Goal: Information Seeking & Learning: Learn about a topic

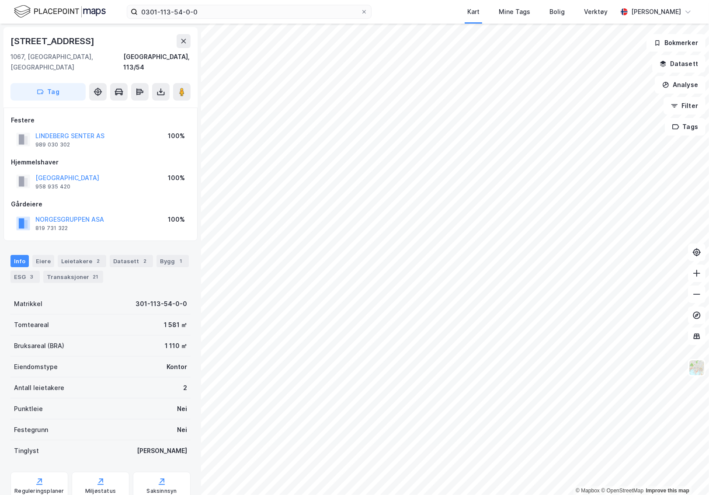
click at [37, 11] on img at bounding box center [60, 11] width 92 height 15
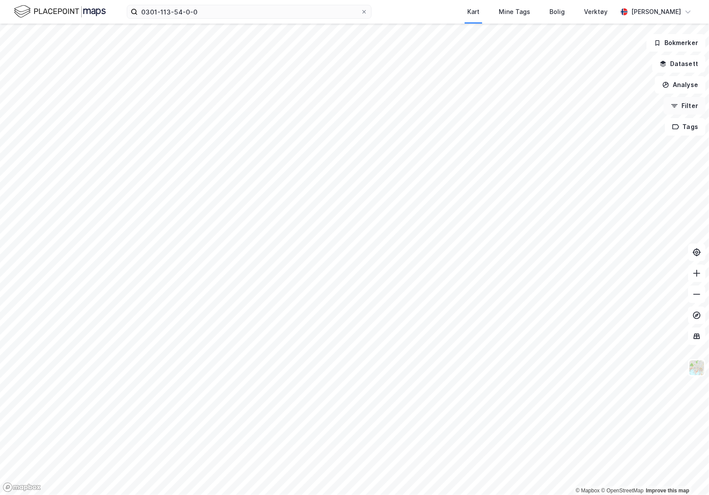
click at [689, 101] on button "Filter" at bounding box center [684, 105] width 42 height 17
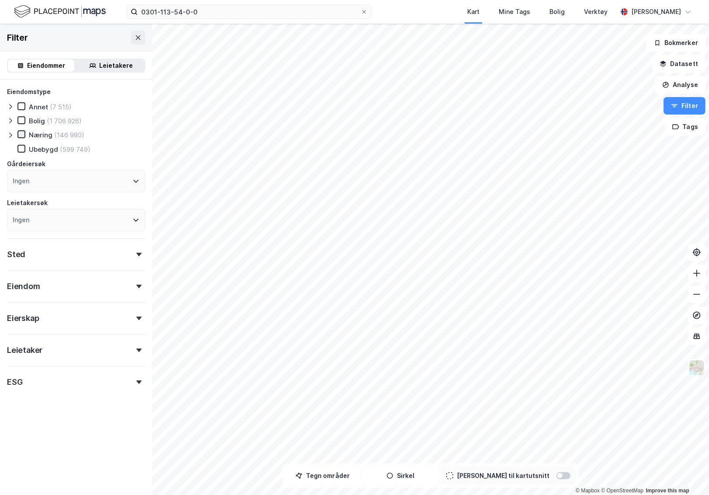
click at [23, 137] on icon at bounding box center [21, 134] width 6 height 6
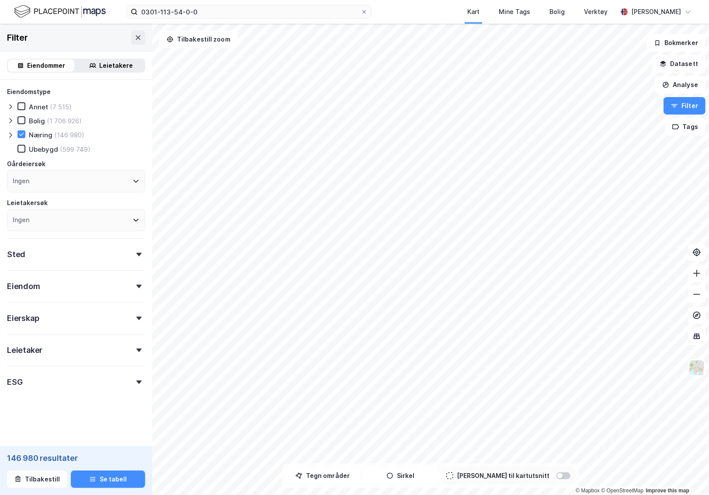
click at [105, 251] on div "Sted" at bounding box center [76, 250] width 138 height 25
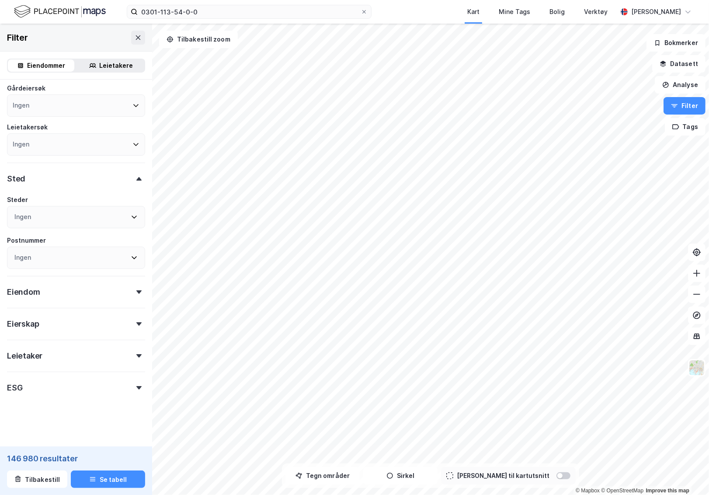
click at [83, 293] on div "Eiendom" at bounding box center [76, 288] width 138 height 25
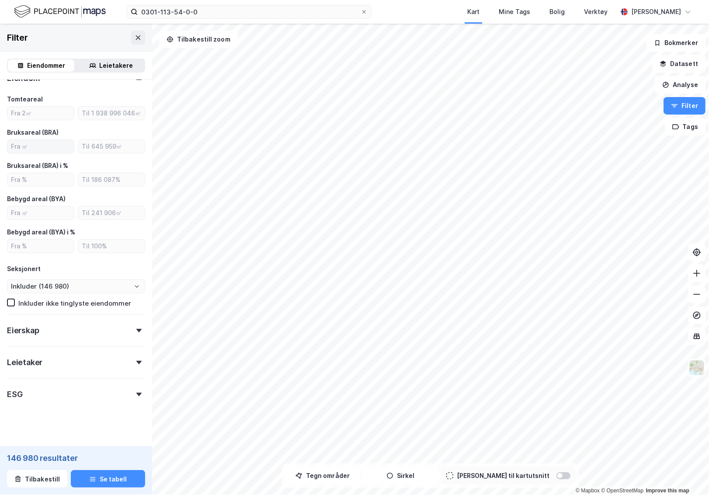
scroll to position [296, 0]
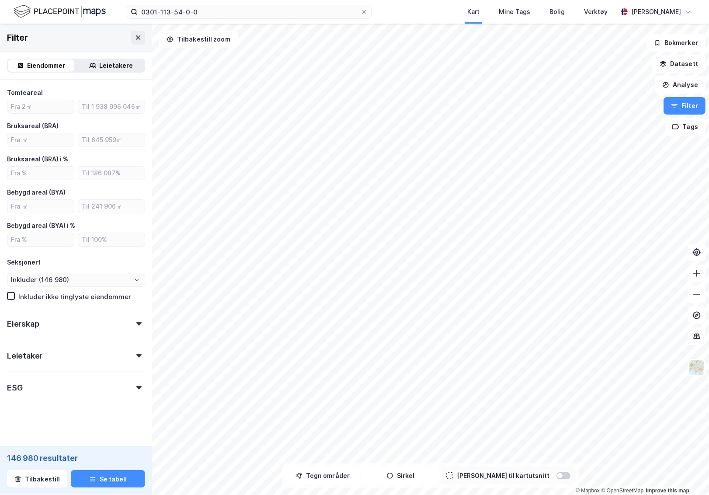
click at [73, 321] on div "Eierskap" at bounding box center [76, 320] width 138 height 25
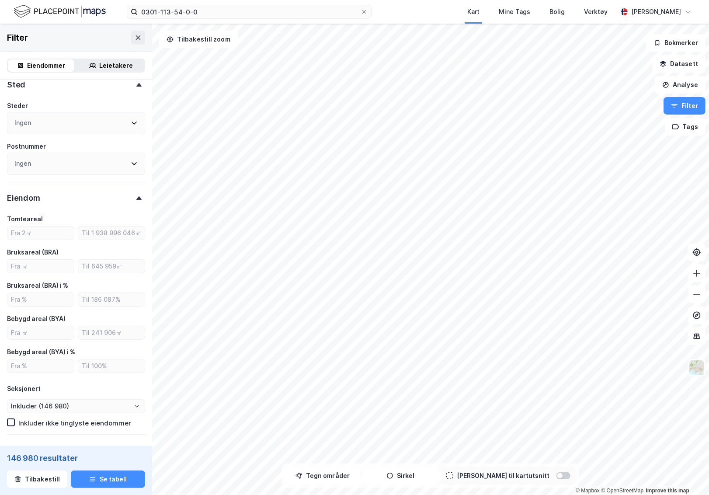
scroll to position [0, 0]
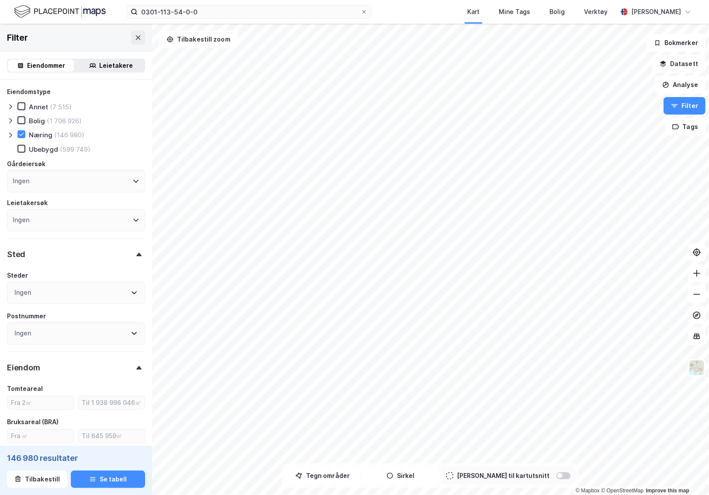
click at [56, 301] on div "Ingen" at bounding box center [76, 292] width 138 height 22
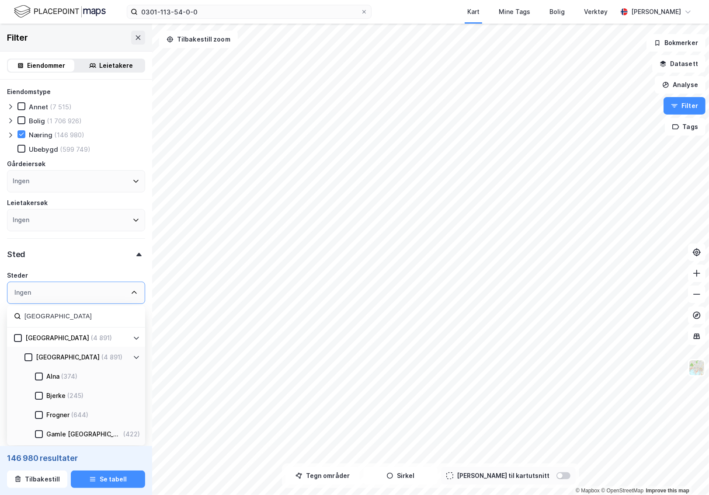
type input "[GEOGRAPHIC_DATA]"
click at [37, 335] on div "[GEOGRAPHIC_DATA]" at bounding box center [57, 337] width 64 height 10
type input "Inkluder (4 891)"
click at [138, 261] on div "Sted 1" at bounding box center [76, 250] width 138 height 25
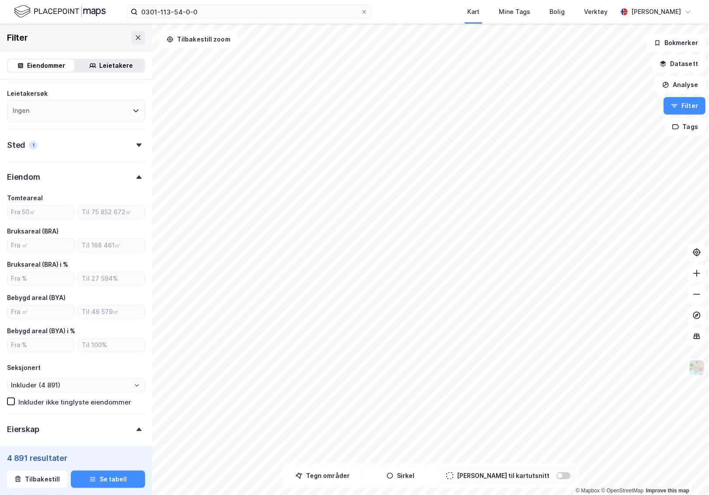
scroll to position [94, 0]
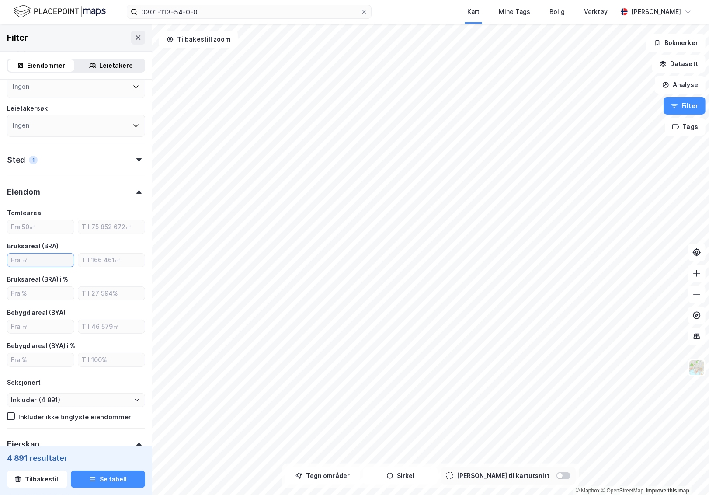
click at [50, 264] on input "number" at bounding box center [40, 259] width 66 height 13
type input "100"
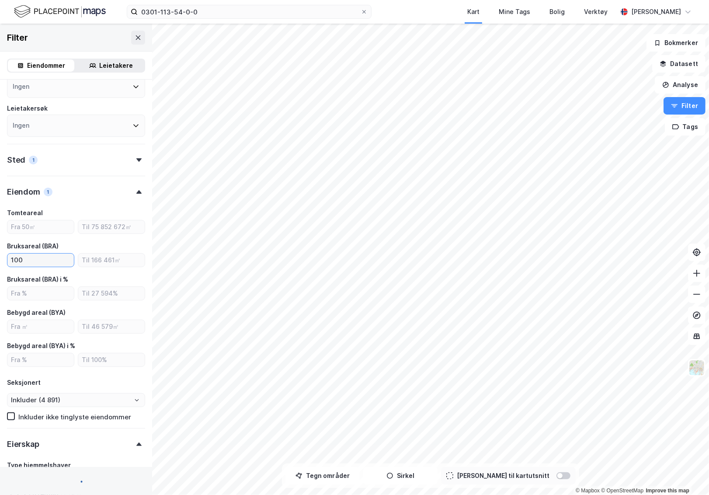
type input "Inkluder (4 796)"
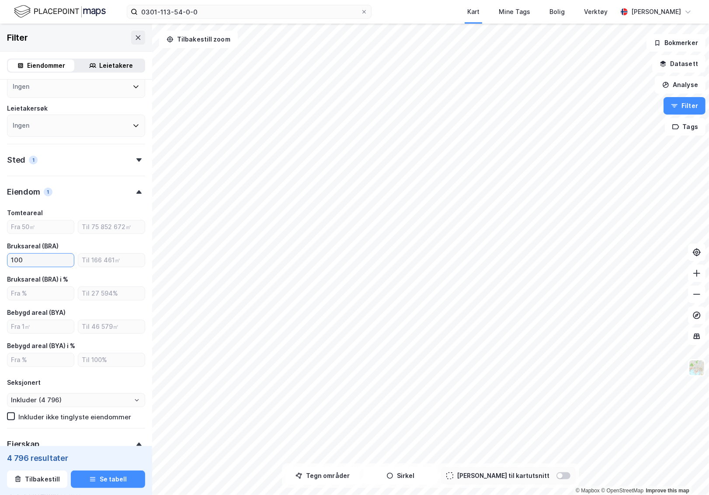
click at [49, 259] on input "100" at bounding box center [40, 259] width 66 height 13
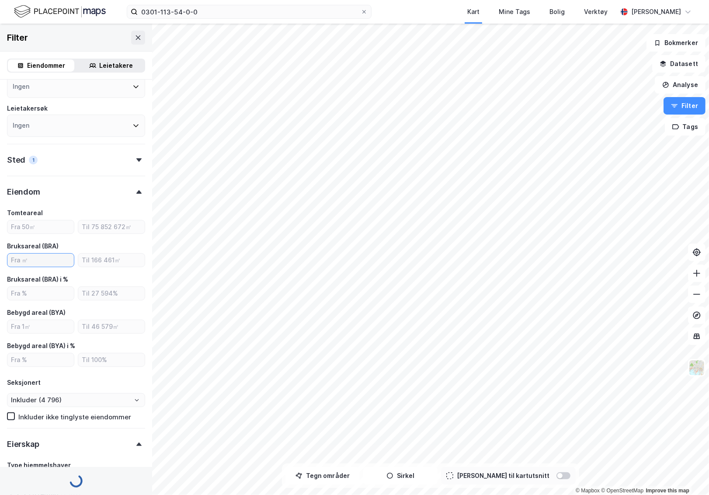
type input "Inkluder (4 891)"
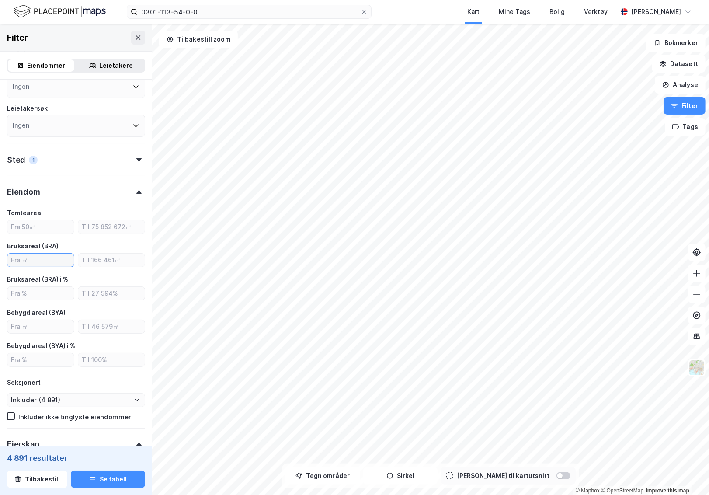
click at [49, 259] on input "number" at bounding box center [40, 259] width 66 height 13
type input "1"
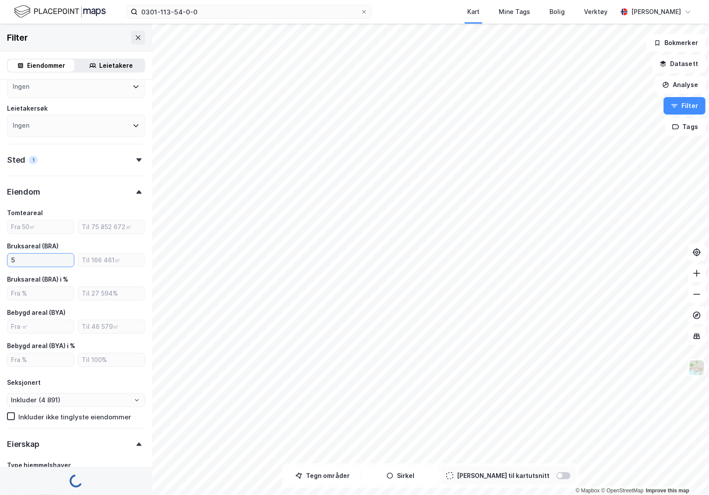
type input "50"
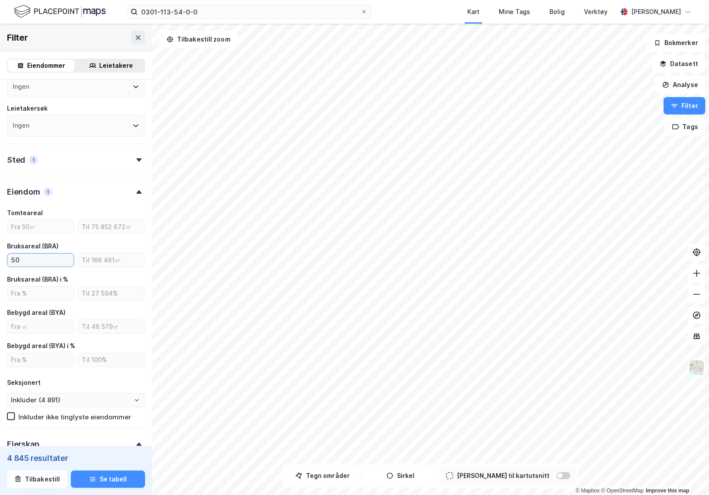
type input "Inkluder (4 845)"
type input "500"
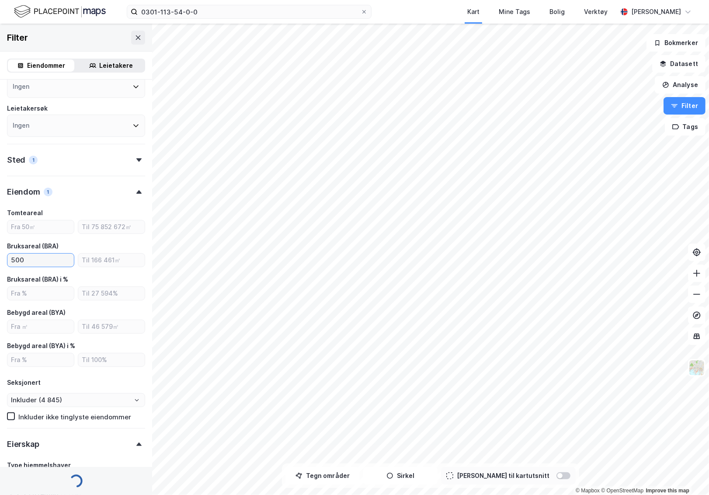
type input "Inkluder (4 174)"
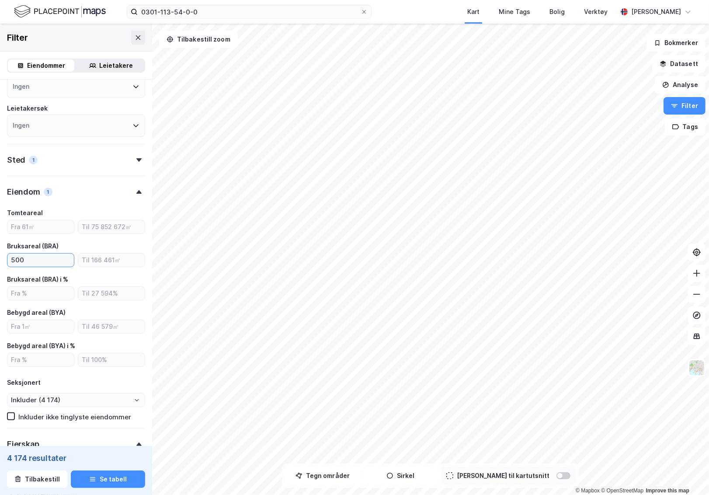
type input "5000"
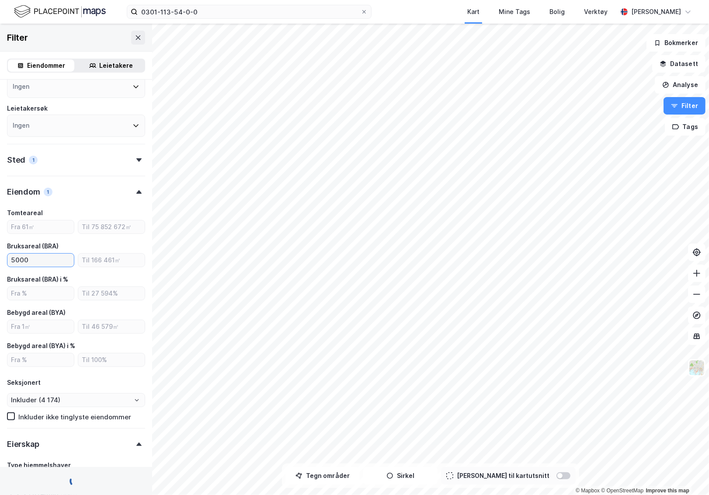
type input "Inkluder (1 443)"
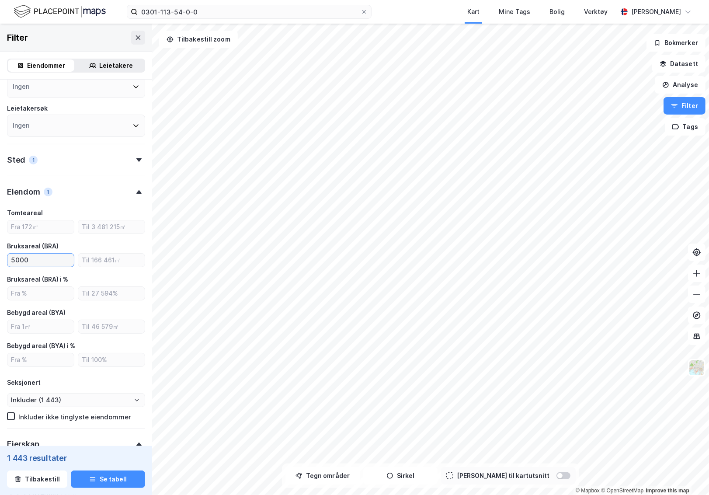
type input "500"
type input "Inkluder (4 174)"
type input "500"
click at [100, 60] on div "Leietakere" at bounding box center [111, 65] width 66 height 12
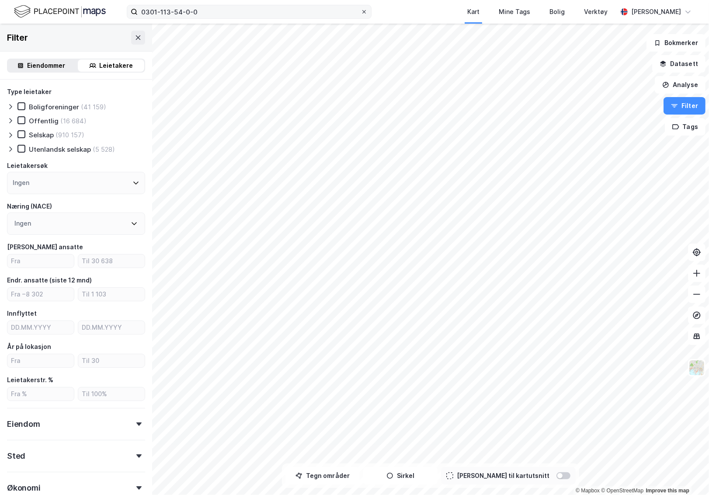
click at [365, 13] on icon at bounding box center [363, 11] width 5 height 5
click at [360, 13] on input "0301-113-54-0-0" at bounding box center [249, 11] width 223 height 13
